Goal: Information Seeking & Learning: Learn about a topic

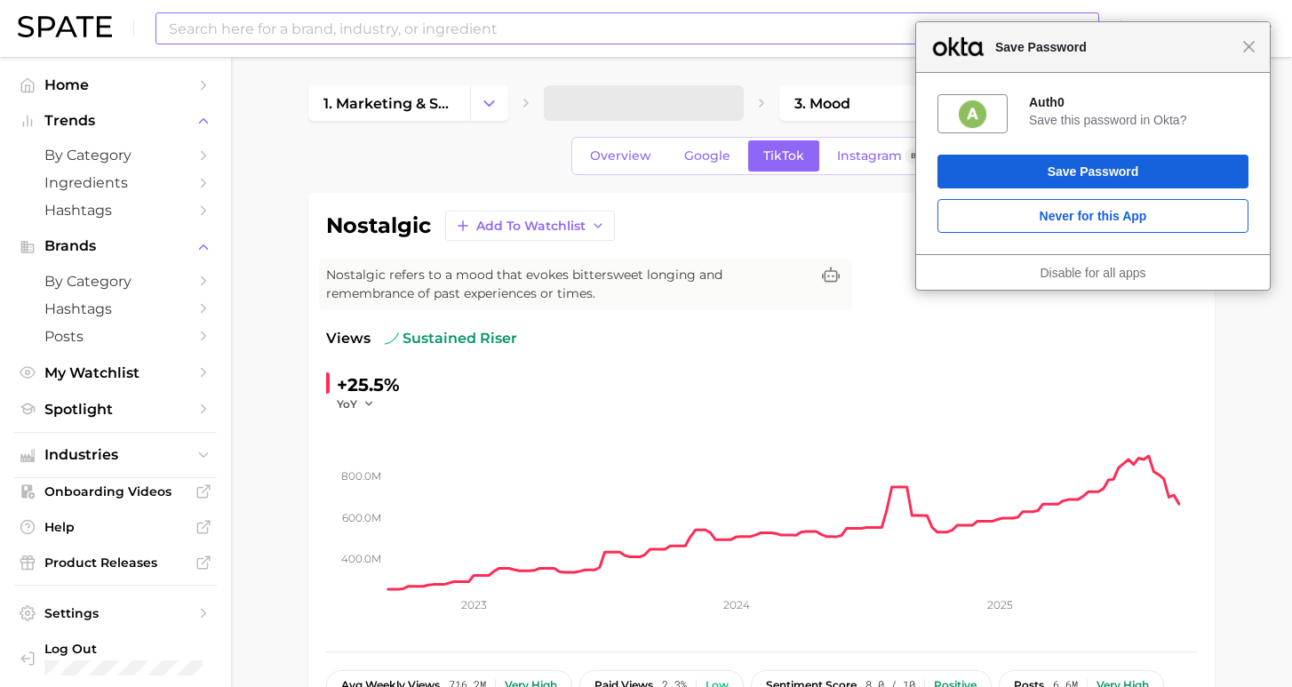
click at [346, 31] on input at bounding box center [592, 28] width 850 height 30
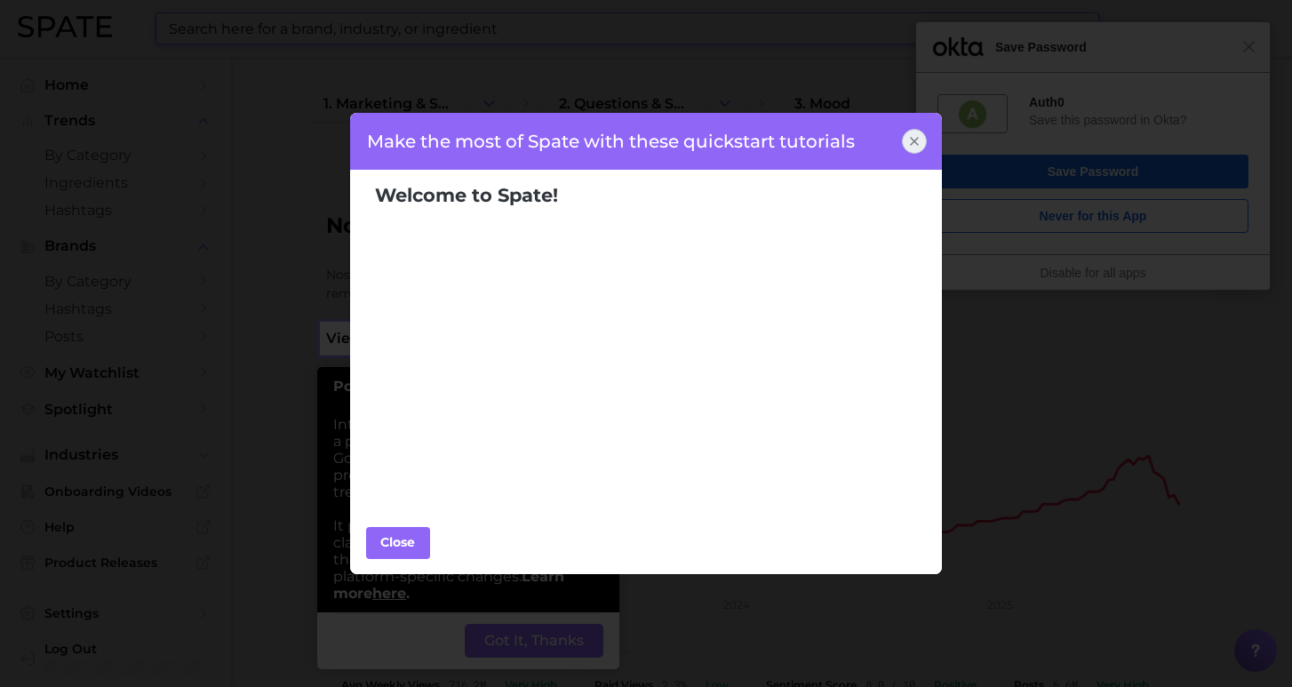
click at [917, 141] on icon at bounding box center [914, 141] width 14 height 14
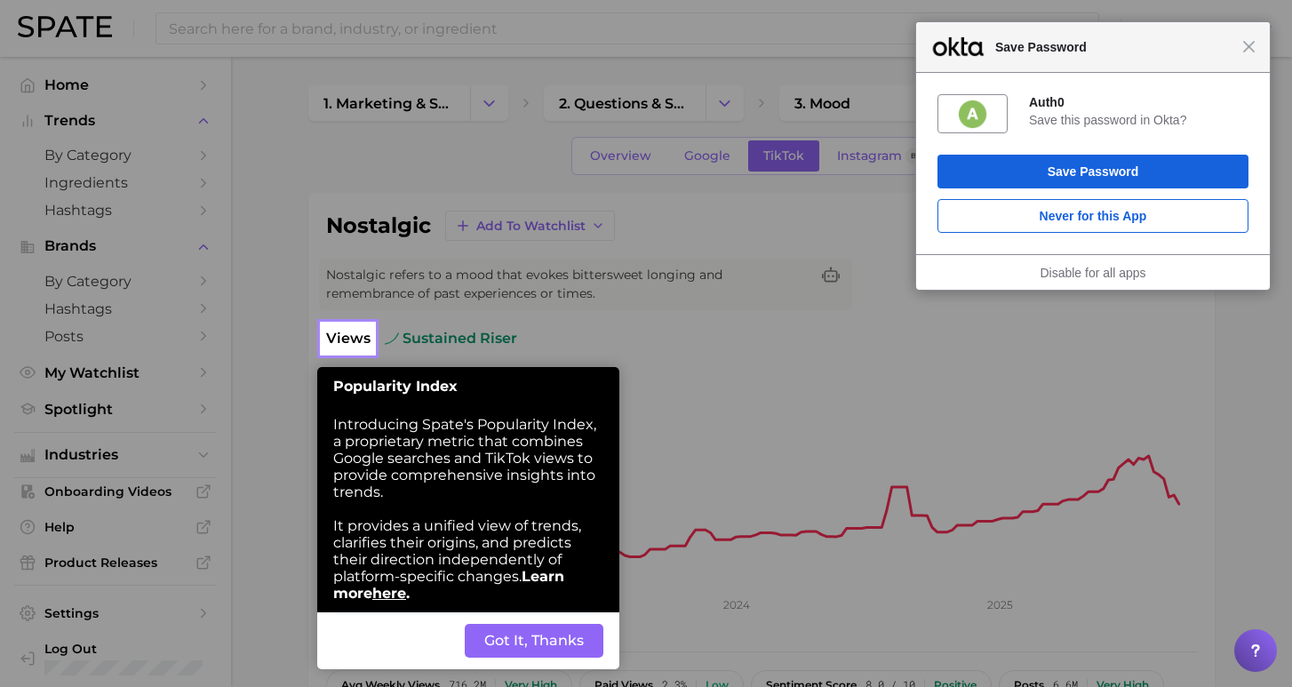
click at [547, 641] on button "Got It, Thanks" at bounding box center [534, 641] width 139 height 34
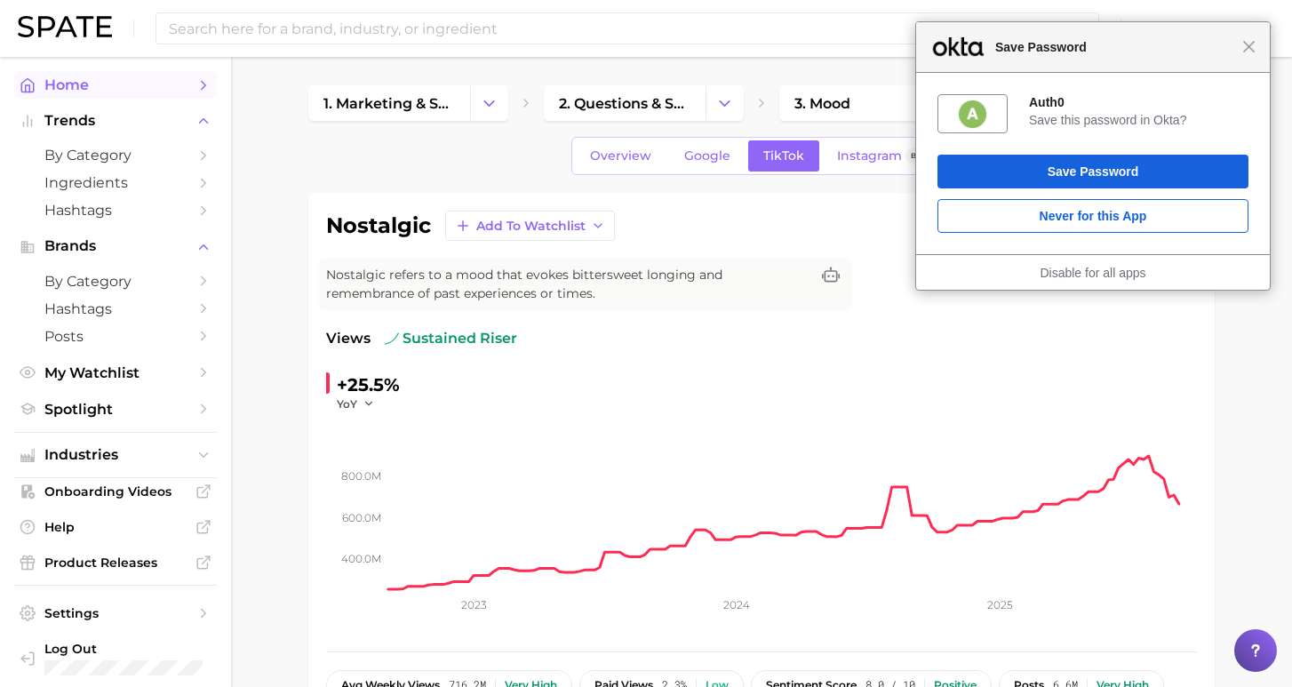
click at [82, 79] on span "Home" at bounding box center [115, 84] width 142 height 17
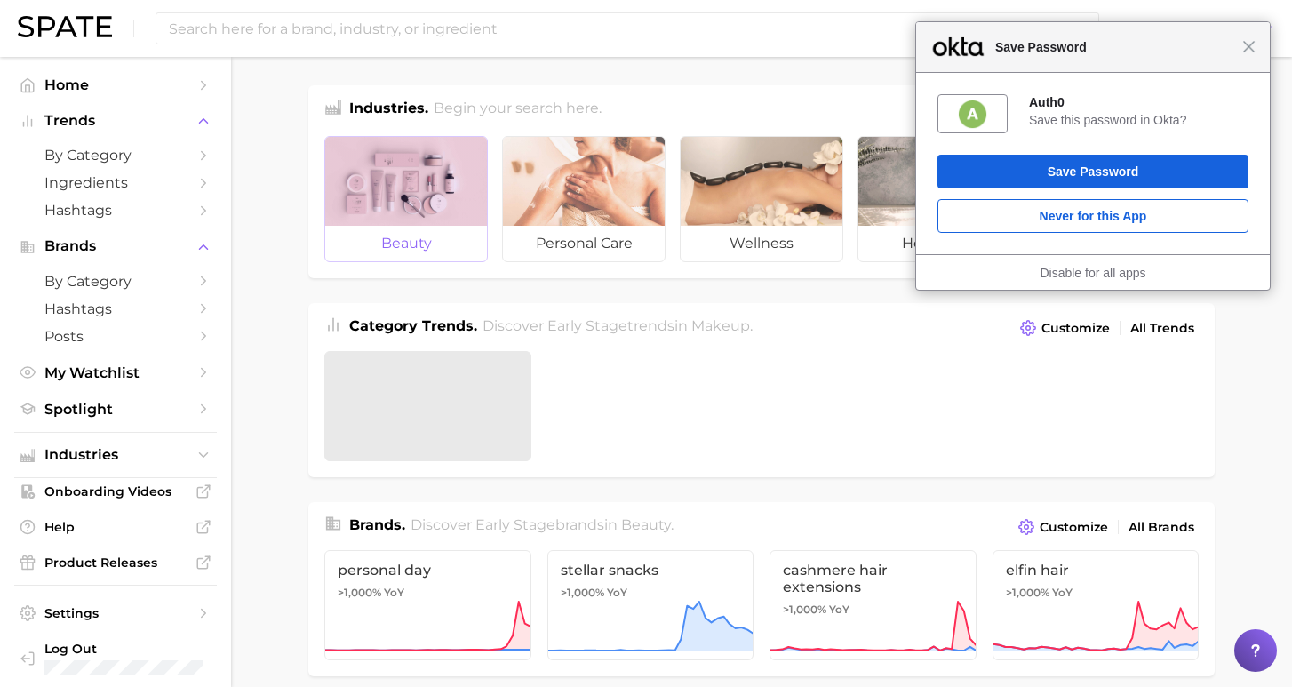
click at [422, 212] on div at bounding box center [406, 181] width 162 height 89
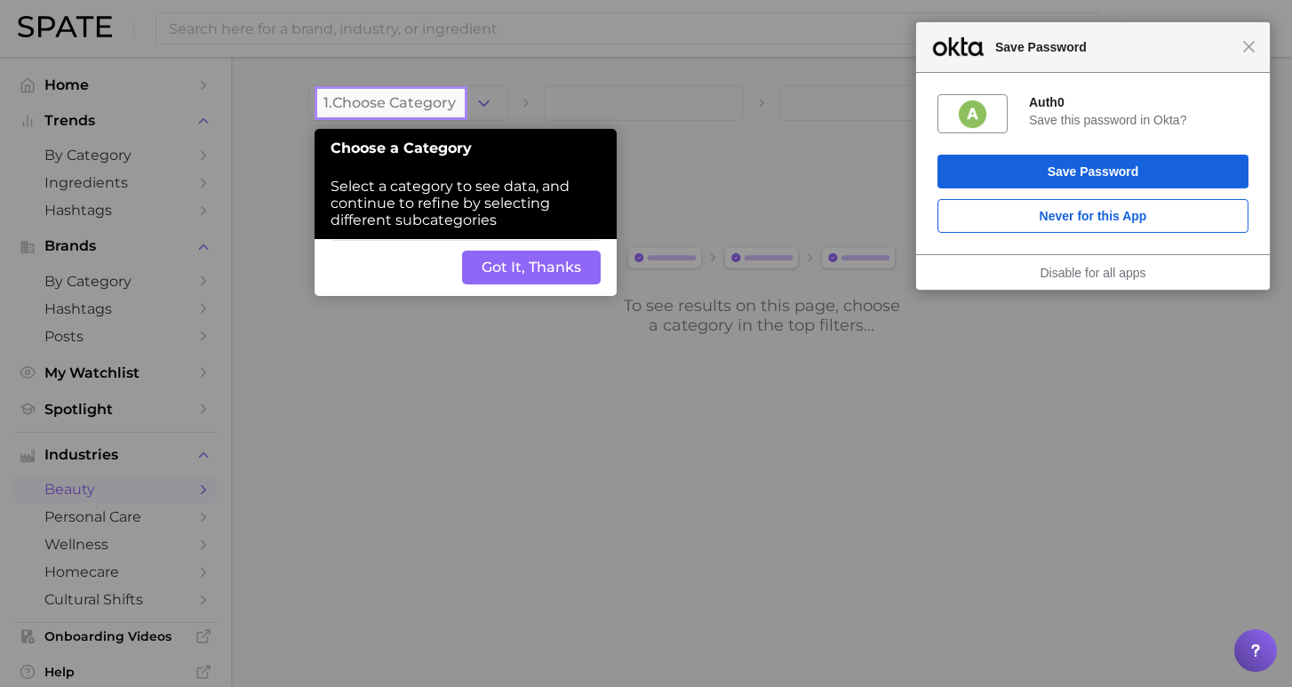
click at [509, 273] on button "Got It, Thanks" at bounding box center [531, 268] width 139 height 34
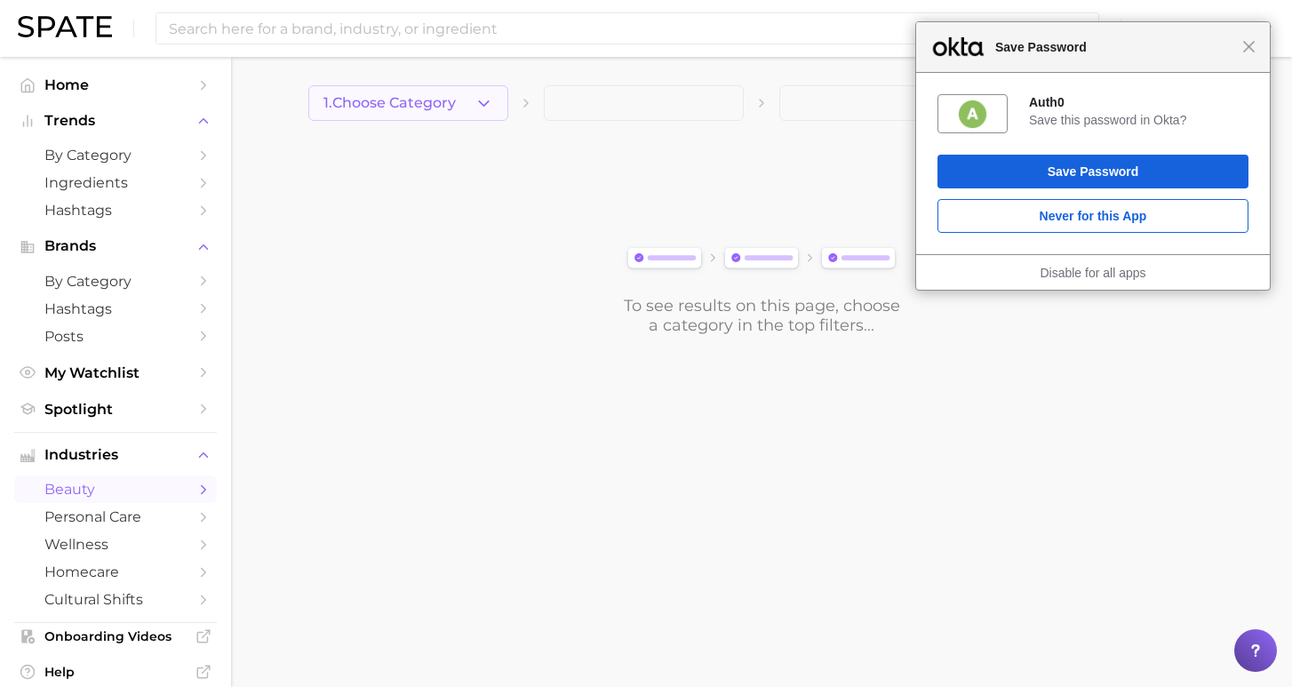
click at [441, 105] on span "1. Choose Category" at bounding box center [389, 103] width 132 height 16
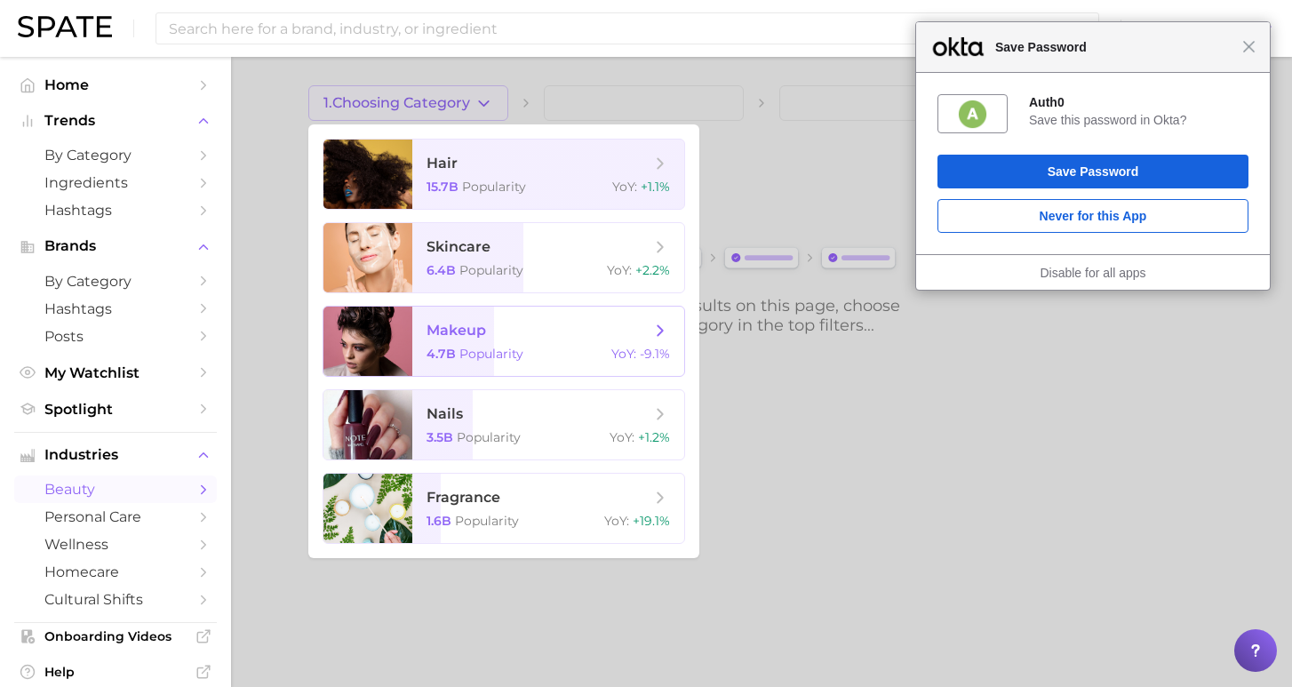
click at [475, 355] on span "Popularity" at bounding box center [491, 354] width 64 height 16
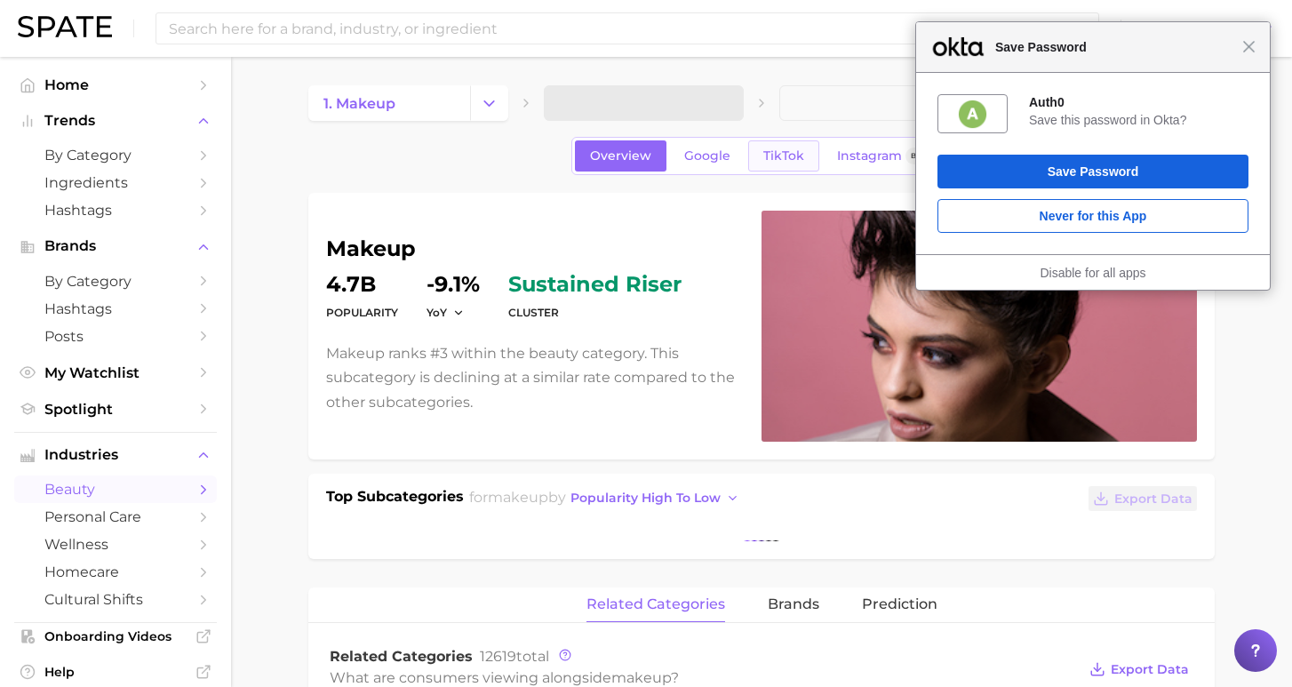
click at [791, 161] on span "TikTok" at bounding box center [783, 155] width 41 height 15
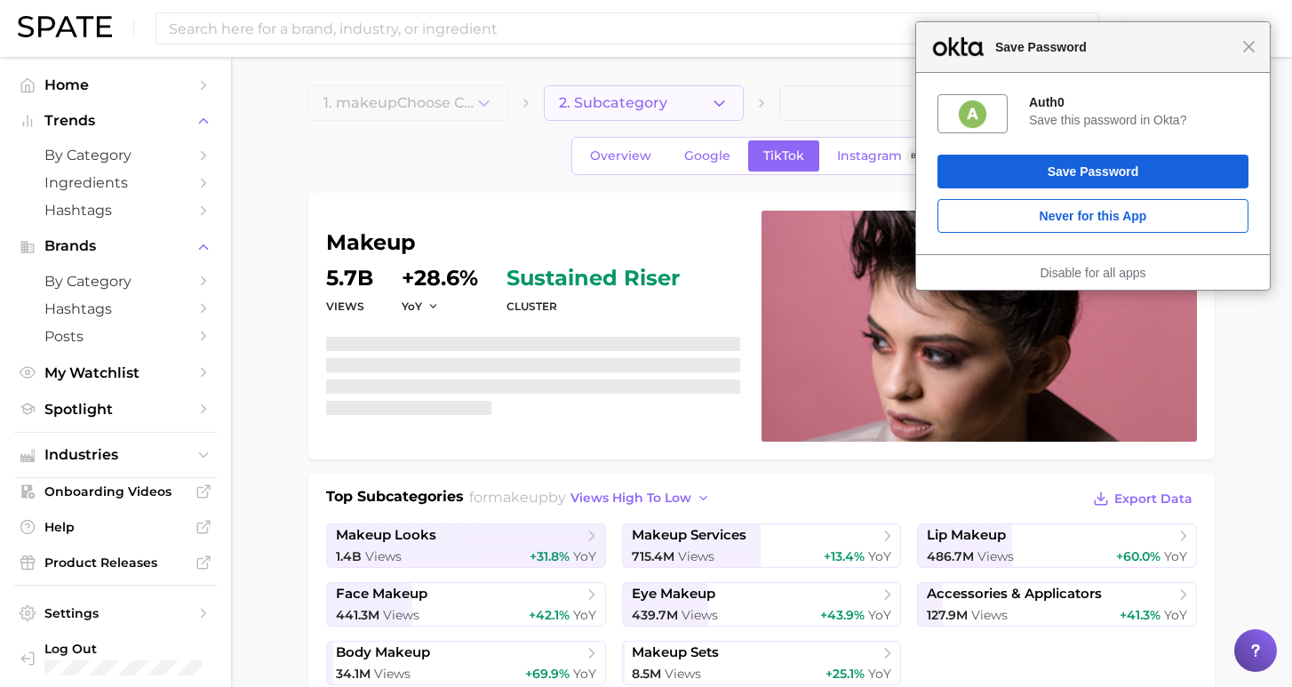
click at [620, 94] on button "2. Subcategory" at bounding box center [644, 103] width 200 height 36
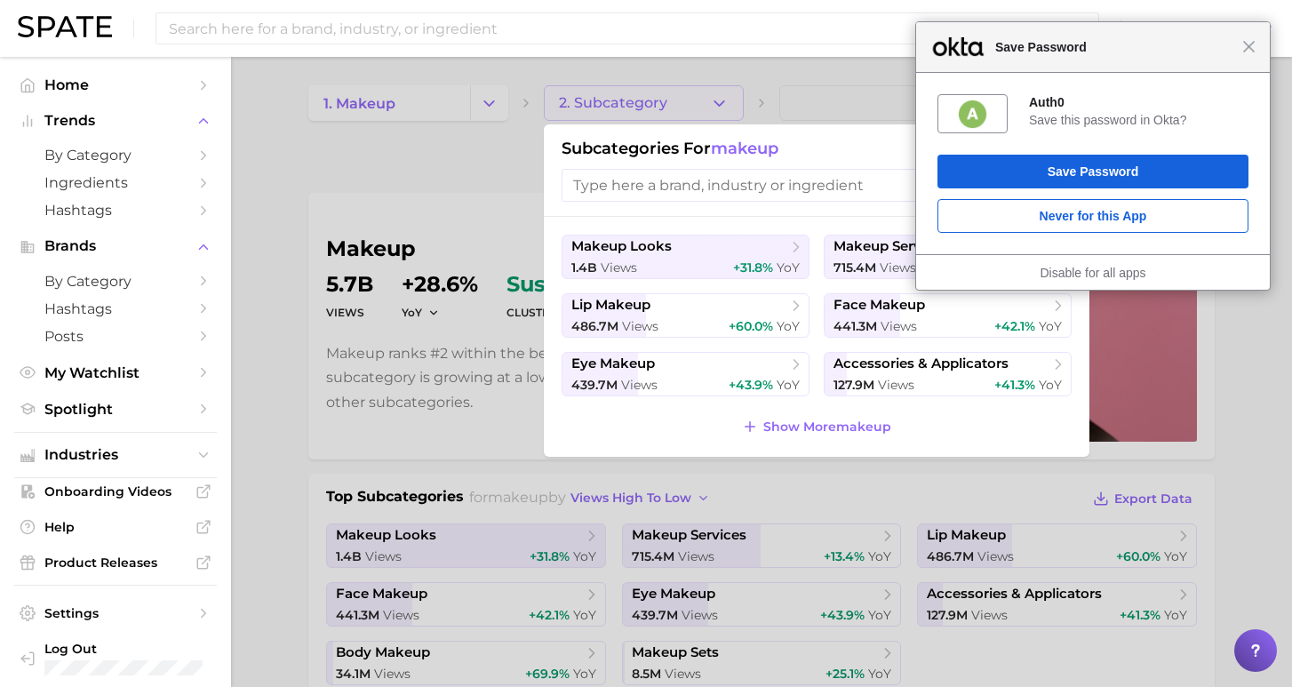
click at [255, 195] on div at bounding box center [646, 343] width 1292 height 687
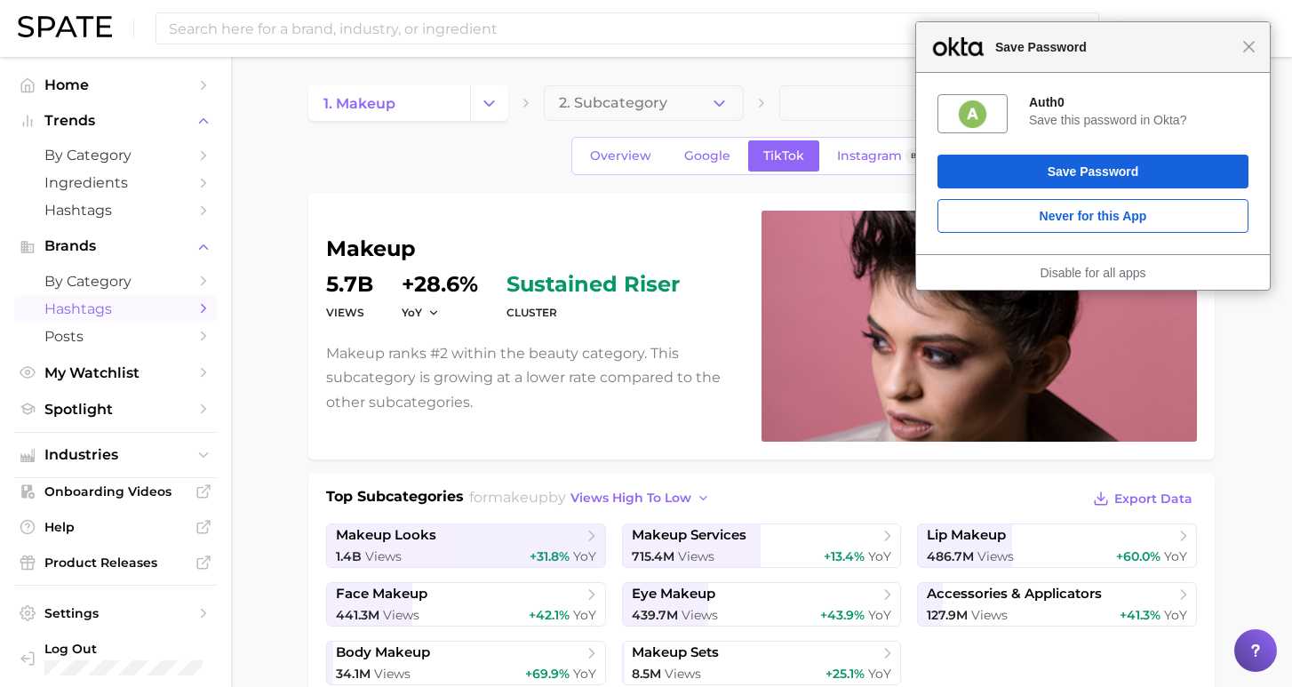
click at [83, 317] on span "Hashtags" at bounding box center [115, 308] width 142 height 17
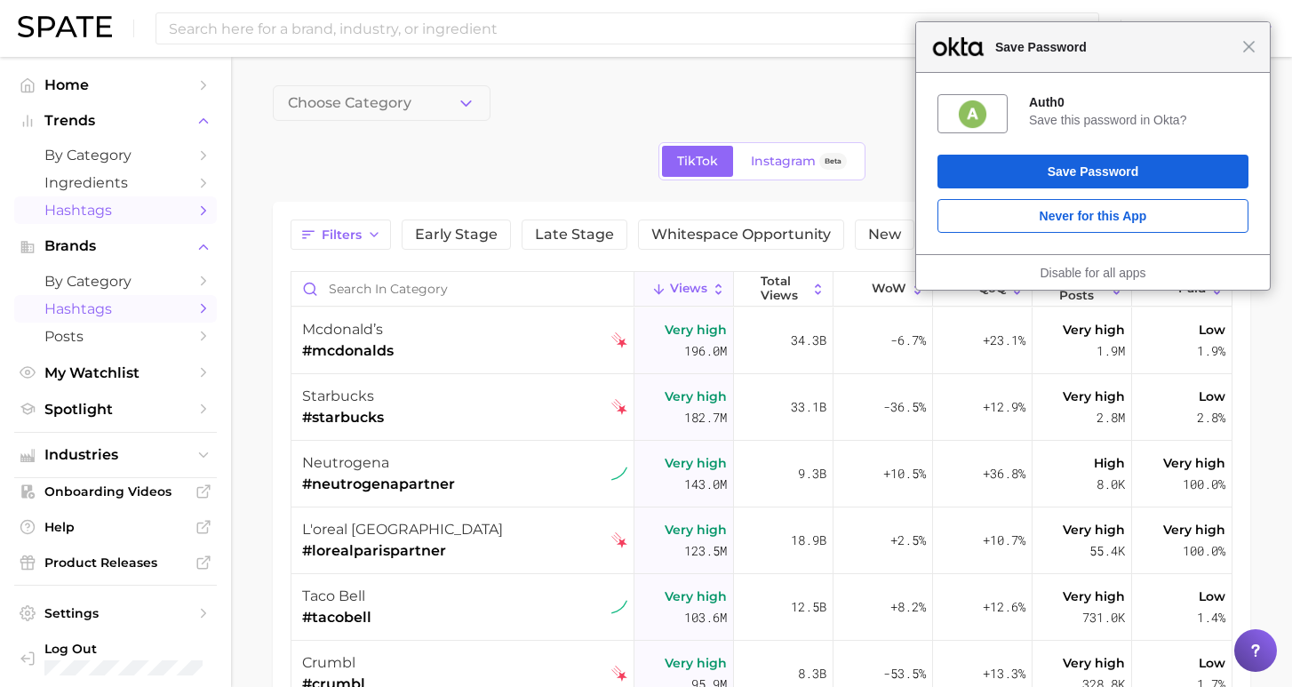
click at [76, 212] on span "Hashtags" at bounding box center [115, 210] width 142 height 17
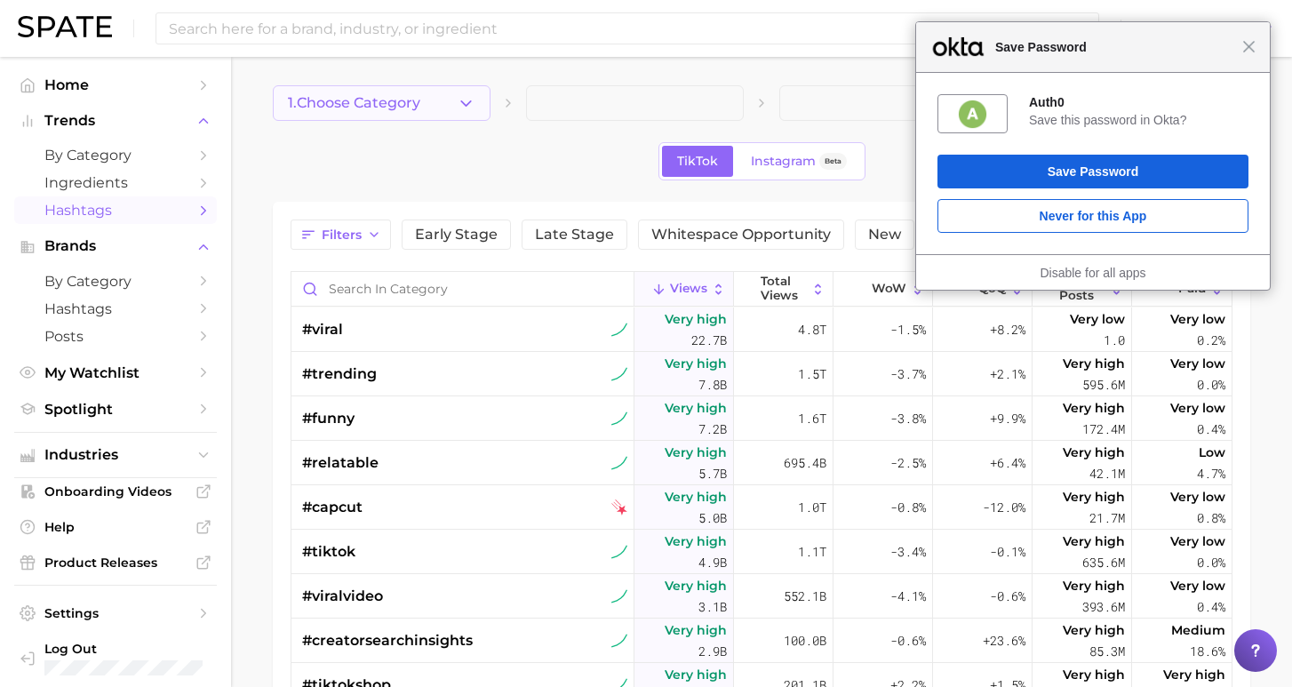
click at [442, 97] on button "1. Choose Category" at bounding box center [382, 103] width 218 height 36
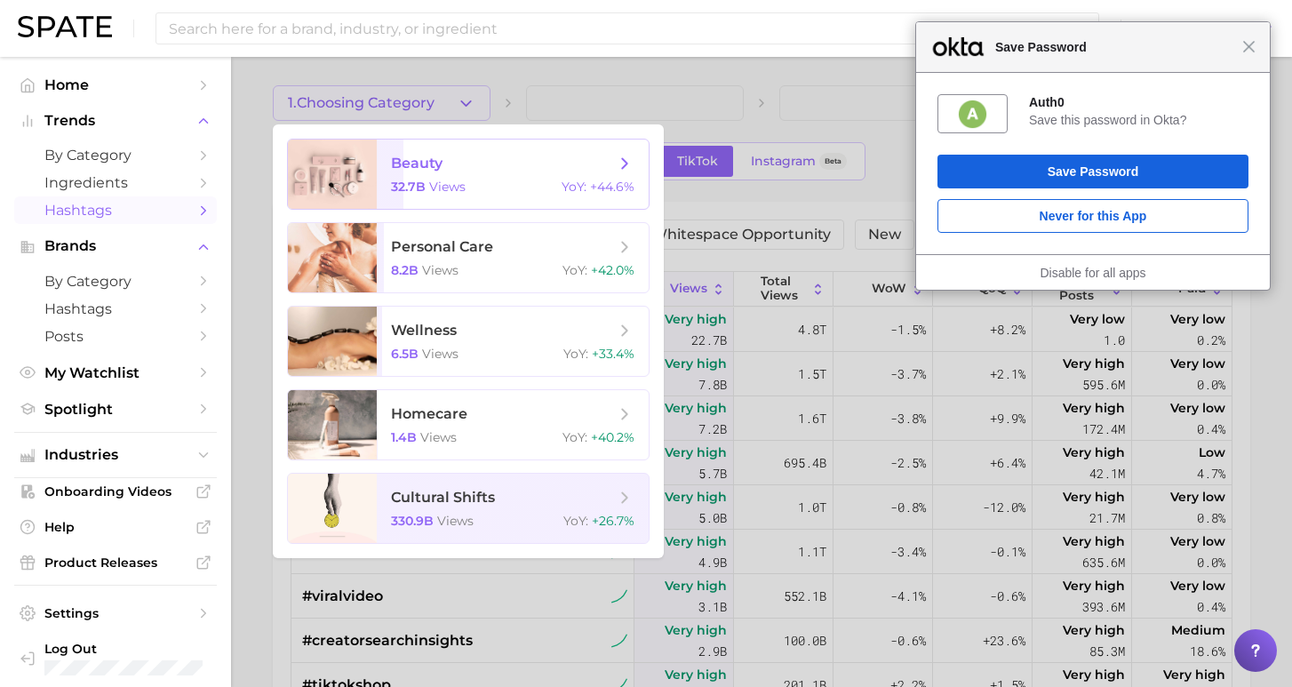
click at [457, 179] on span "views" at bounding box center [447, 187] width 36 height 16
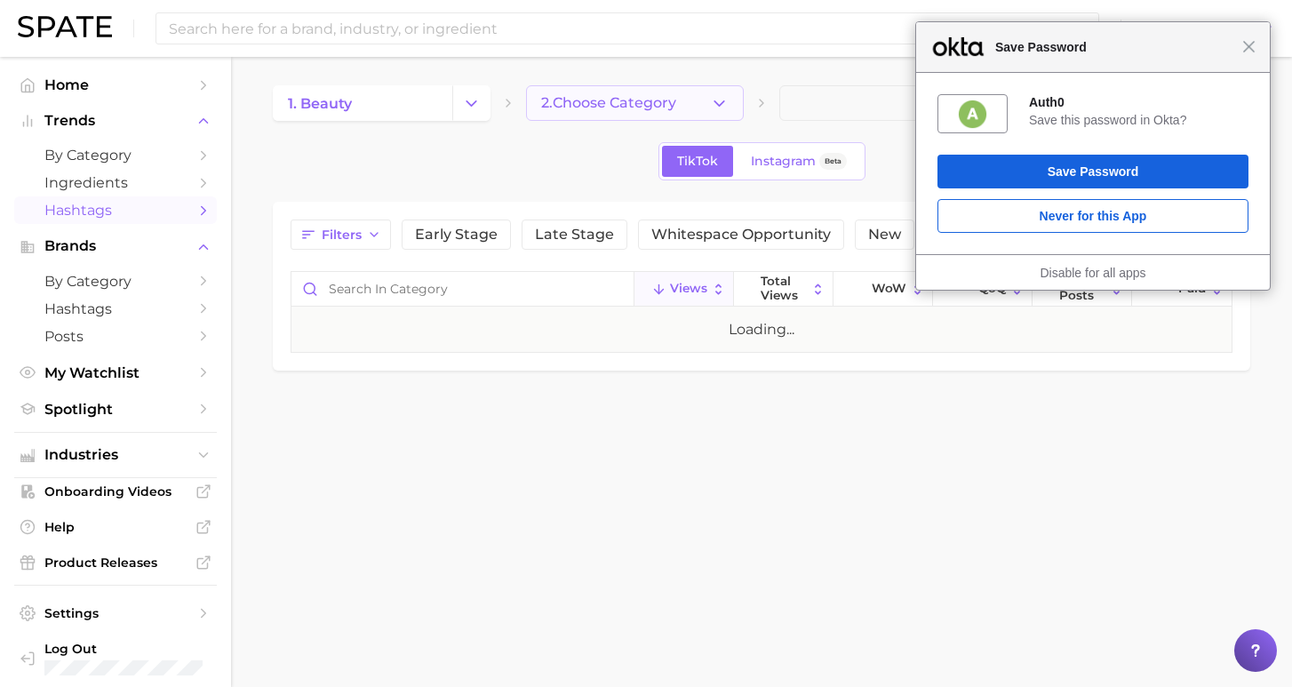
click at [659, 102] on span "2. Choose Category" at bounding box center [608, 103] width 135 height 16
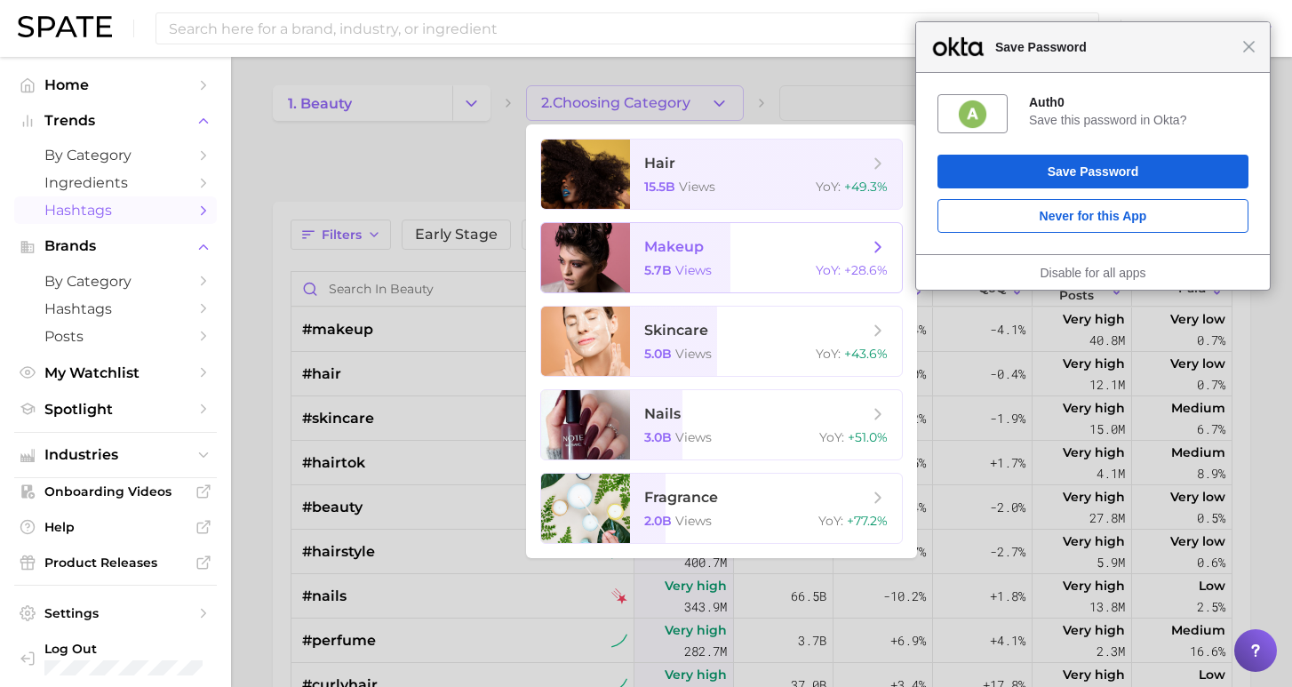
click at [676, 267] on span "views" at bounding box center [693, 270] width 36 height 16
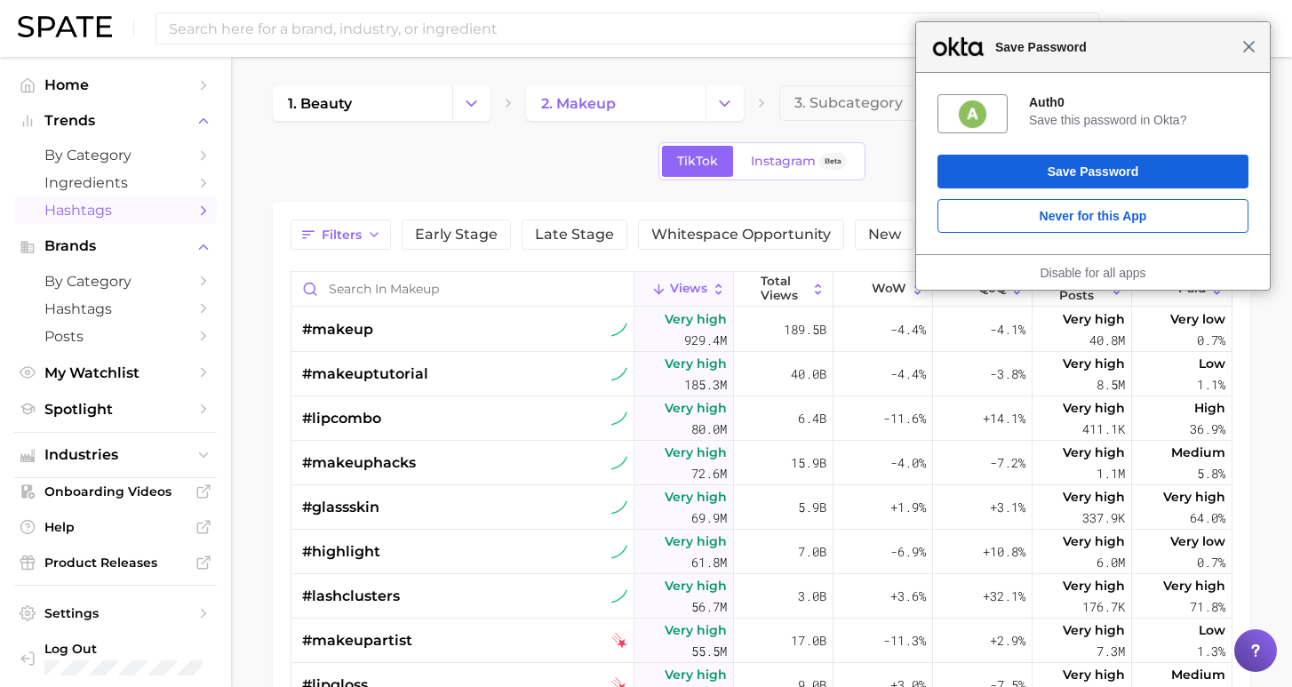
click at [1254, 51] on span "Close" at bounding box center [1248, 46] width 13 height 13
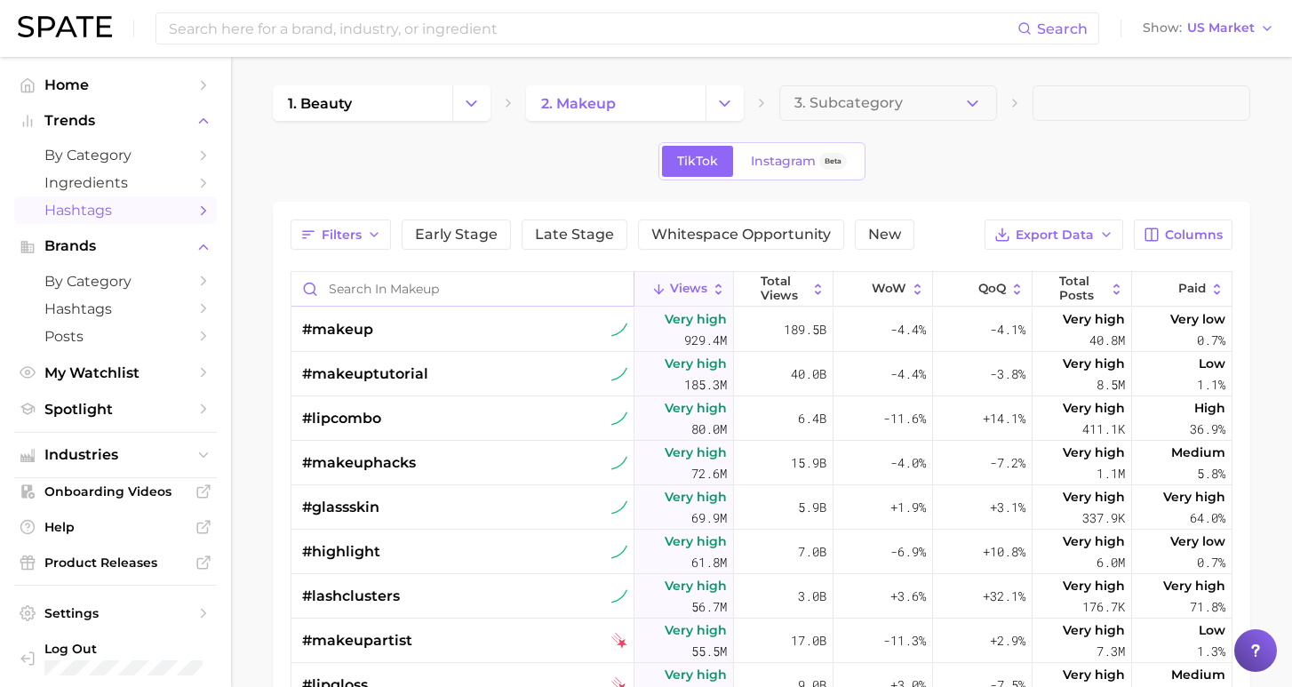
click at [410, 289] on input "Search in makeup" at bounding box center [462, 289] width 342 height 34
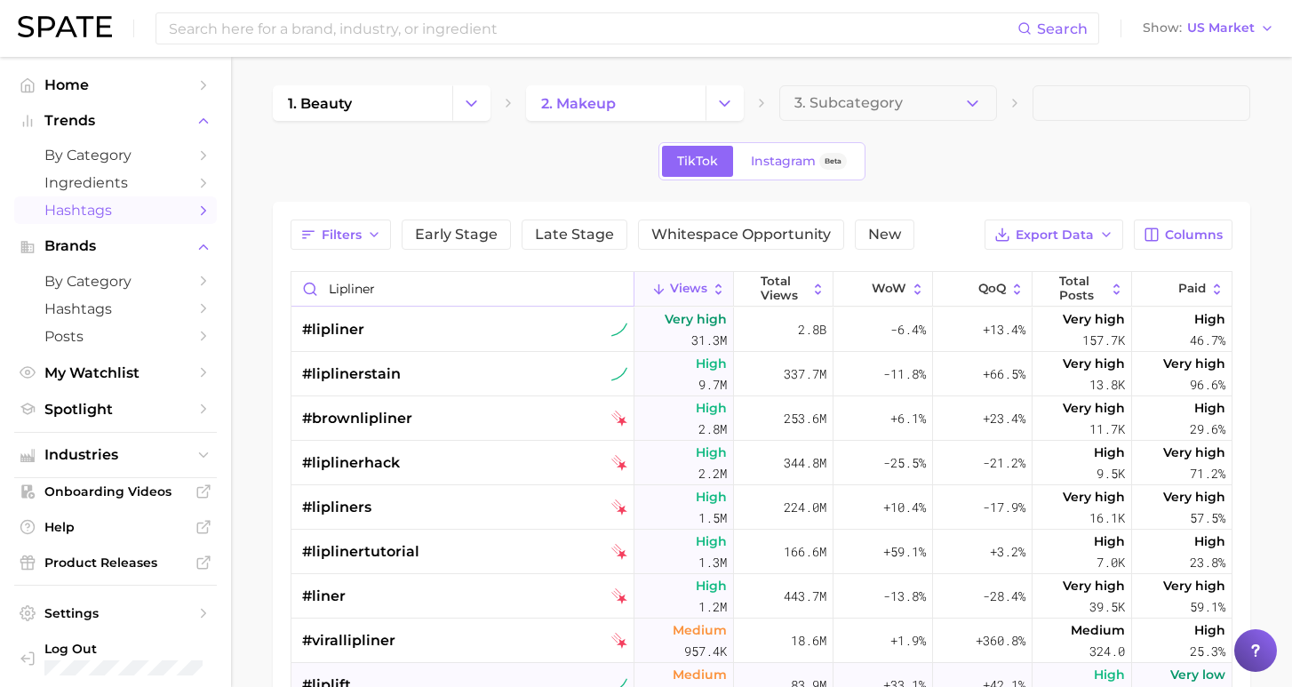
type input "lipliner"
click at [490, 344] on div "#lipliner" at bounding box center [464, 329] width 325 height 44
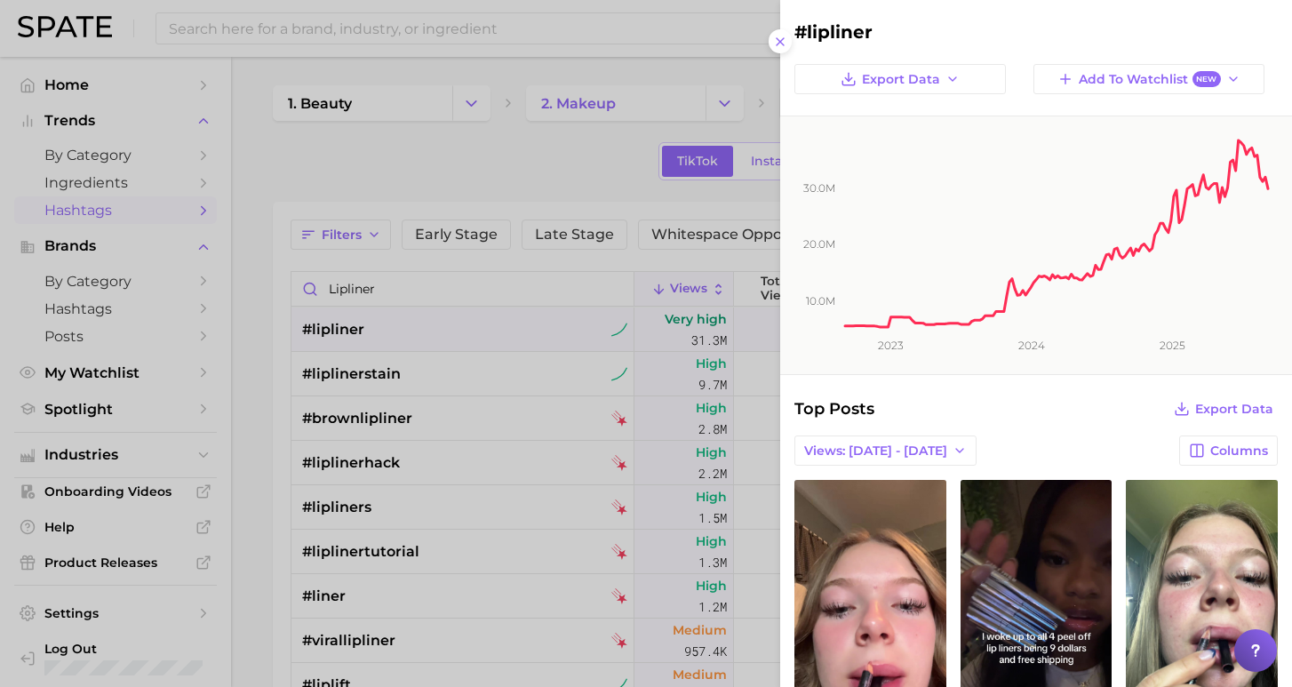
click at [492, 358] on div at bounding box center [646, 343] width 1292 height 687
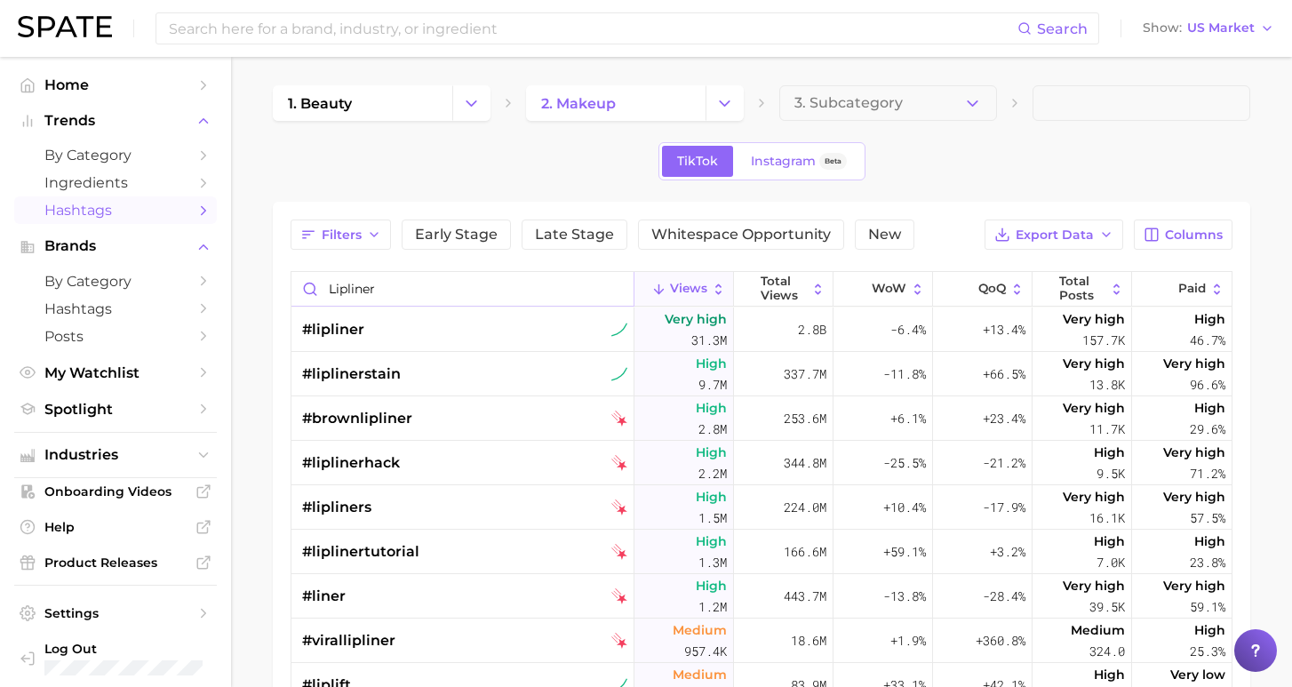
click at [615, 284] on input "lipliner" at bounding box center [462, 289] width 342 height 34
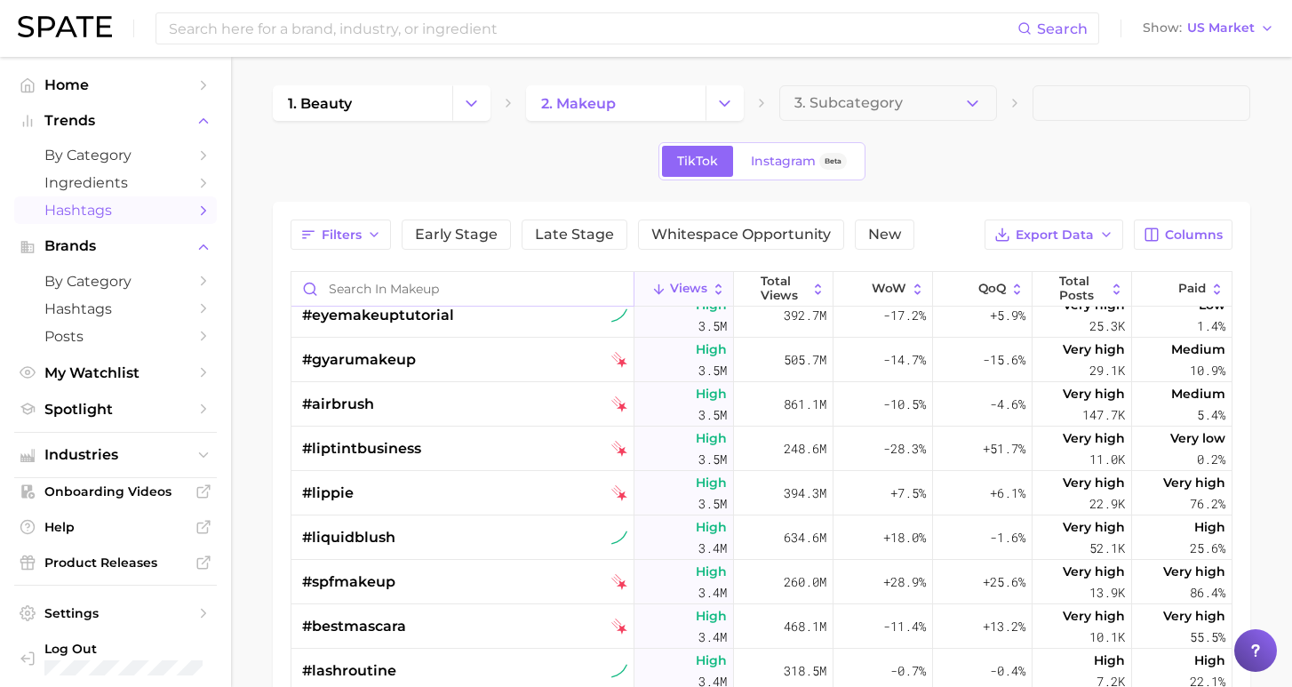
scroll to position [9211, 0]
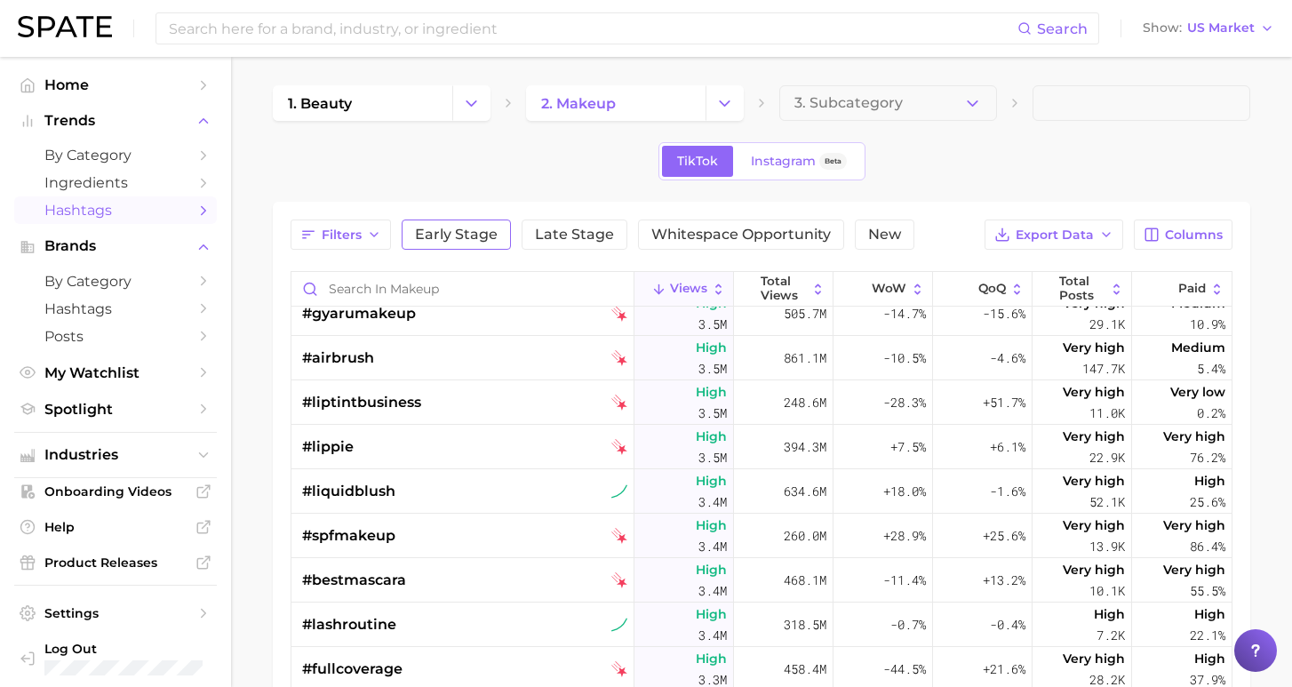
click at [455, 238] on span "Early Stage" at bounding box center [456, 234] width 83 height 14
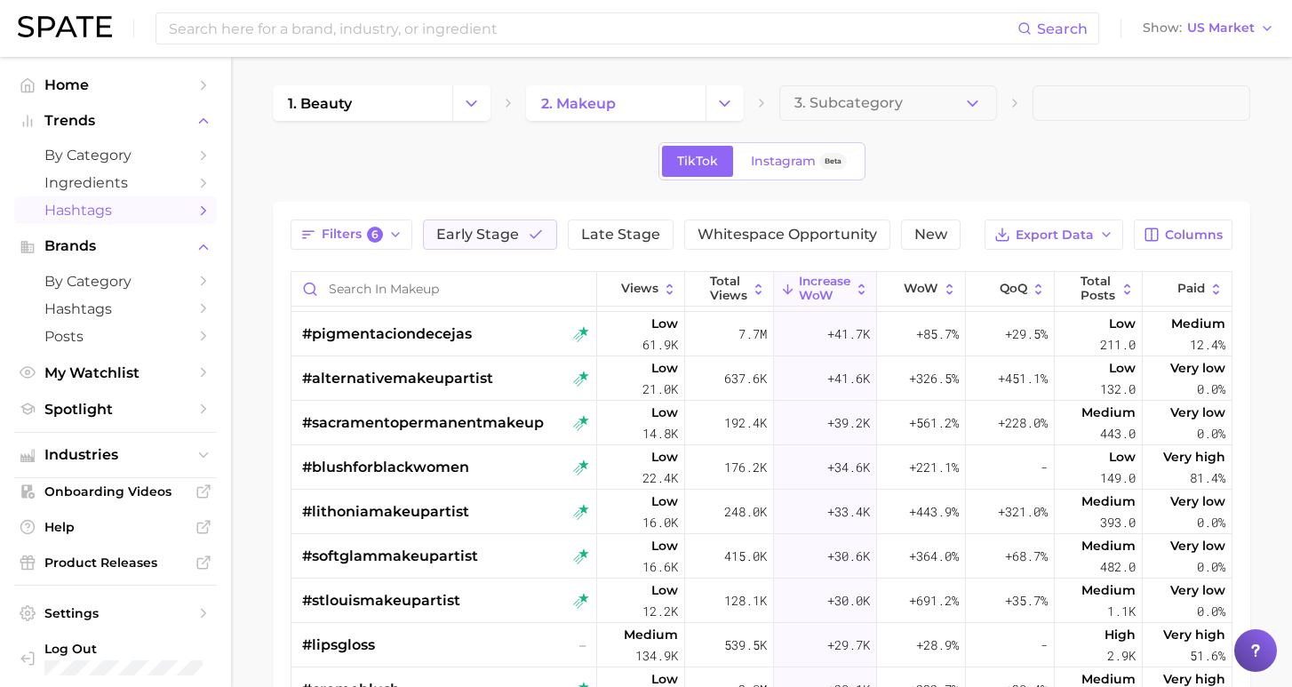
scroll to position [5321, 0]
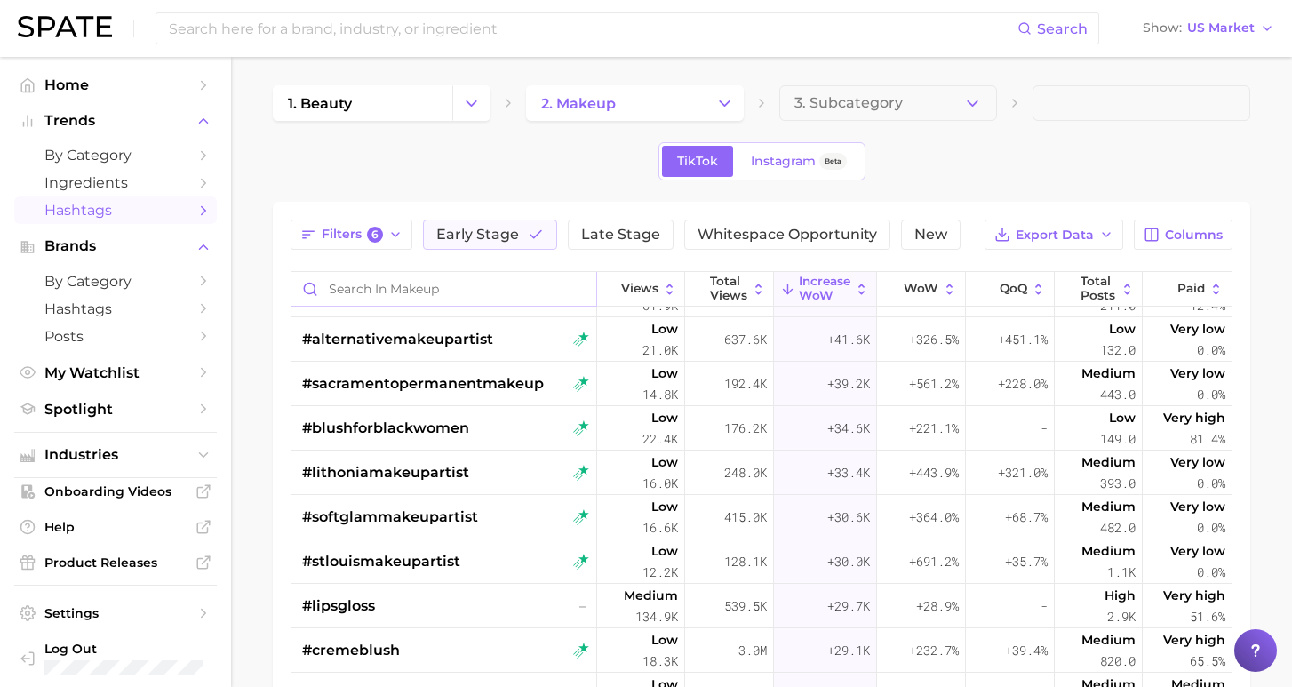
click at [485, 293] on input "Search in makeup" at bounding box center [443, 289] width 305 height 34
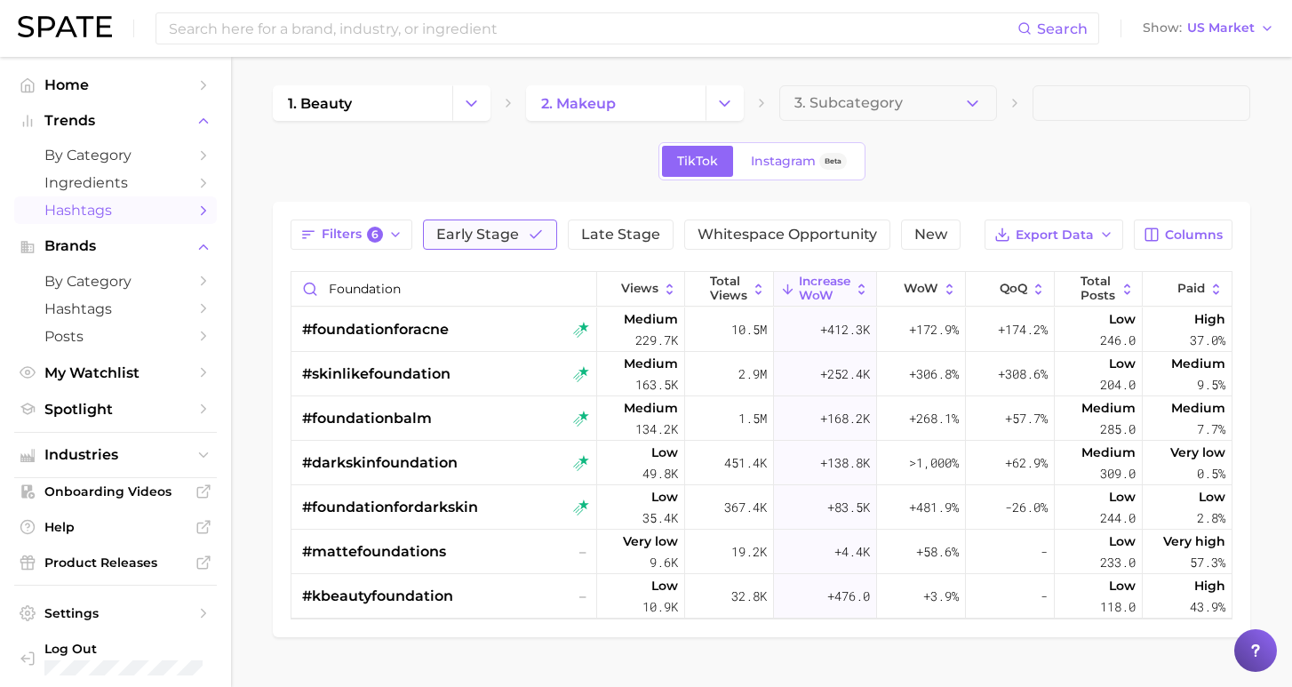
click at [514, 233] on span "Early Stage" at bounding box center [477, 234] width 83 height 14
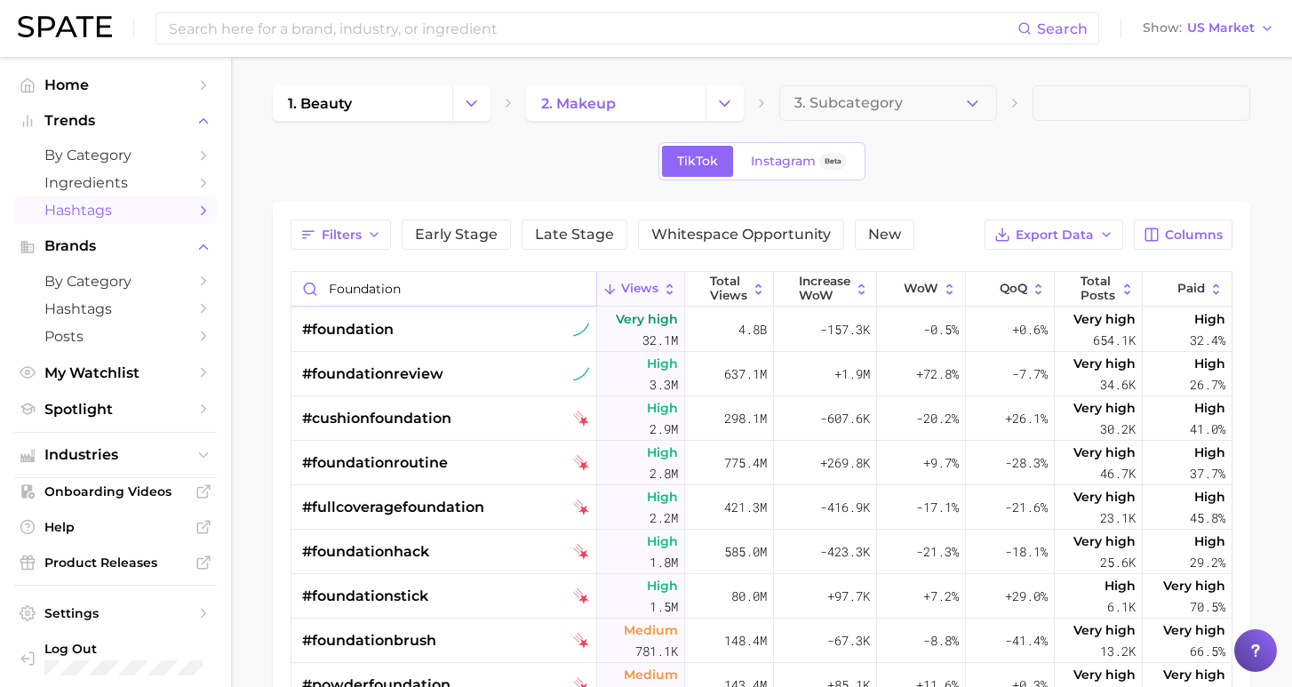
click at [327, 294] on input "foundation" at bounding box center [443, 289] width 305 height 34
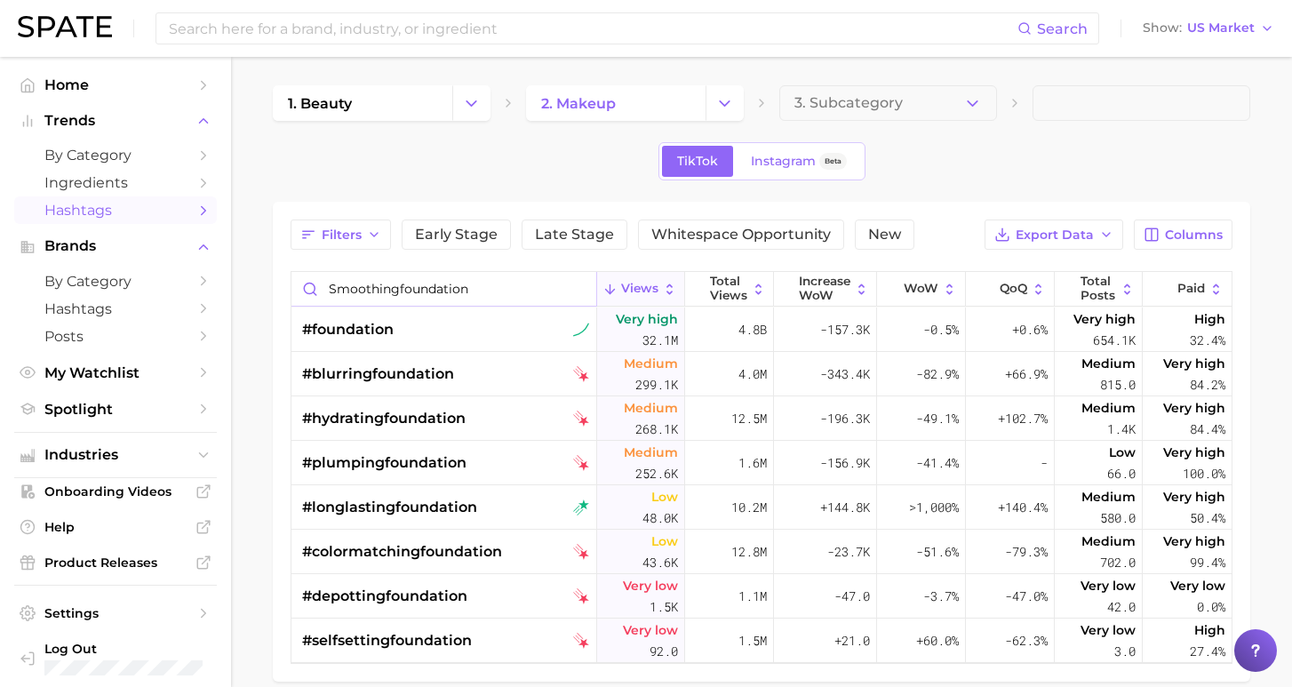
type input "smoothingfoundation"
